Goal: Information Seeking & Learning: Learn about a topic

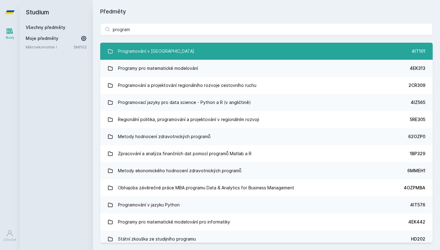
type input "program"
click at [186, 54] on link "Programování v Javě 4IT101" at bounding box center [266, 51] width 332 height 17
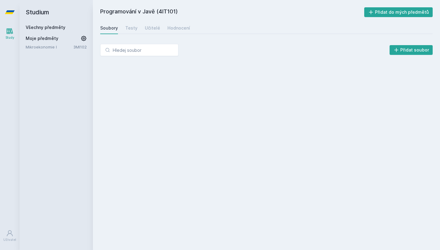
click at [158, 29] on div "Soubory Testy Učitelé Hodnocení" at bounding box center [266, 28] width 332 height 12
click at [153, 28] on div "Učitelé" at bounding box center [152, 28] width 15 height 6
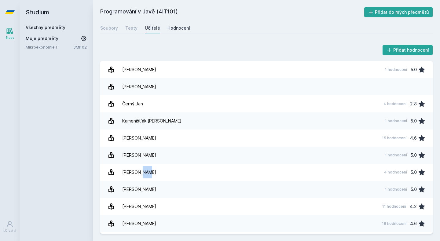
click at [173, 23] on link "Hodnocení" at bounding box center [178, 28] width 23 height 12
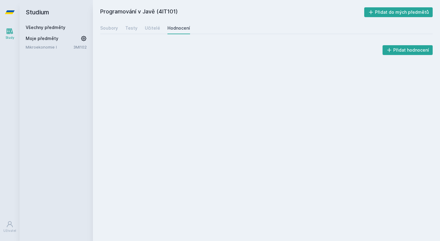
click at [209, 43] on div "Přidat hodnocení" at bounding box center [266, 53] width 347 height 32
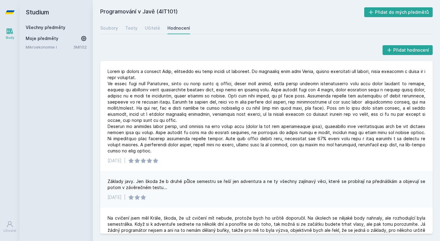
click at [227, 43] on div "Přidat hodnocení [DATE] | Základy javy. Jen škoda že b druhé půlce semestru se …" at bounding box center [266, 139] width 347 height 204
